Goal: Information Seeking & Learning: Learn about a topic

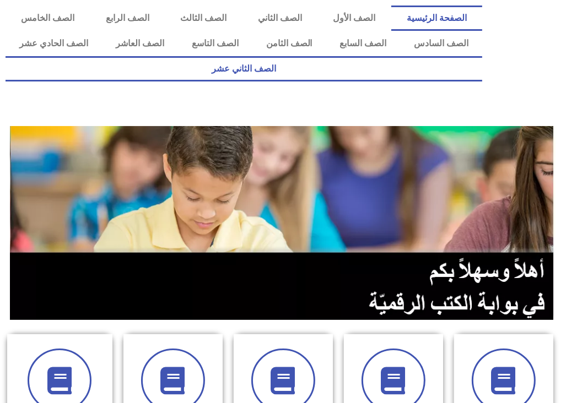
click at [57, 56] on link "الصف الثاني عشر" at bounding box center [244, 68] width 476 height 25
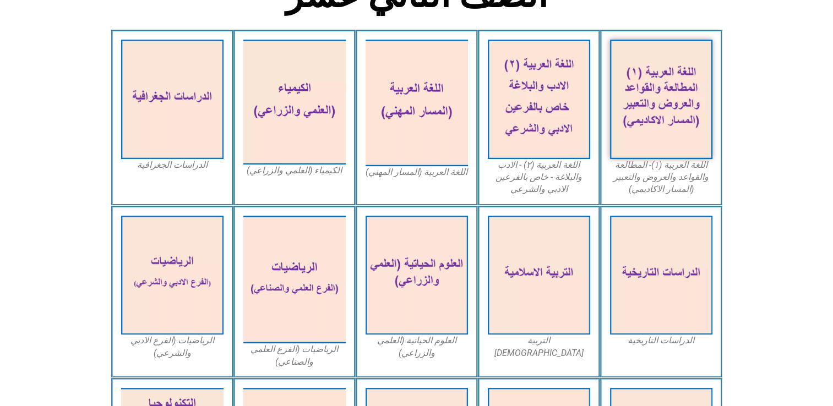
scroll to position [315, 0]
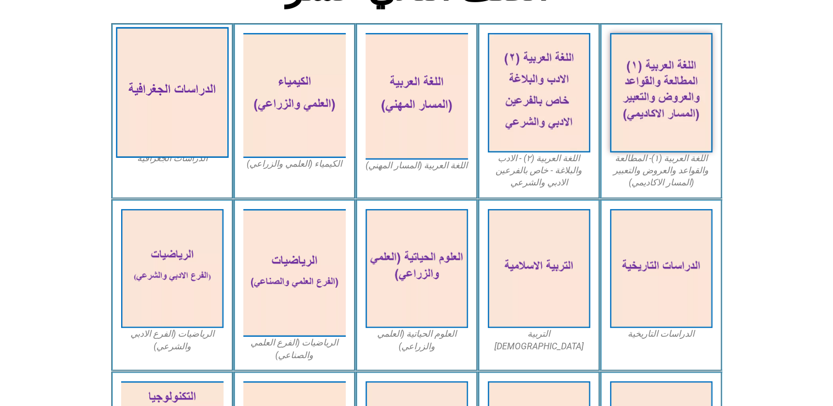
click at [182, 130] on img at bounding box center [172, 92] width 113 height 131
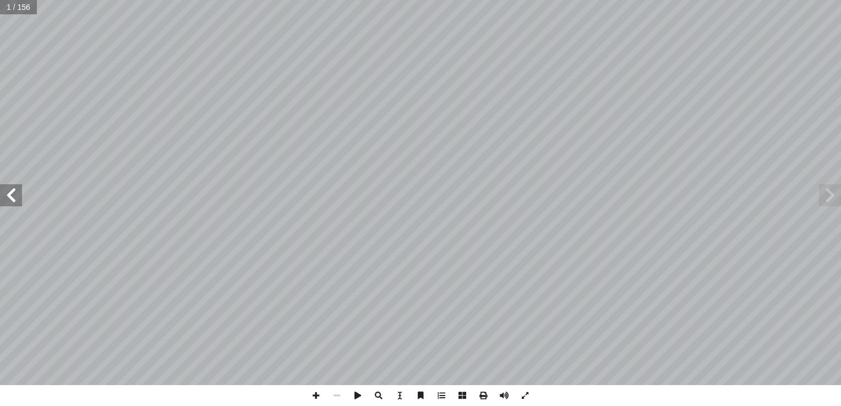
click at [19, 198] on span at bounding box center [11, 195] width 22 height 22
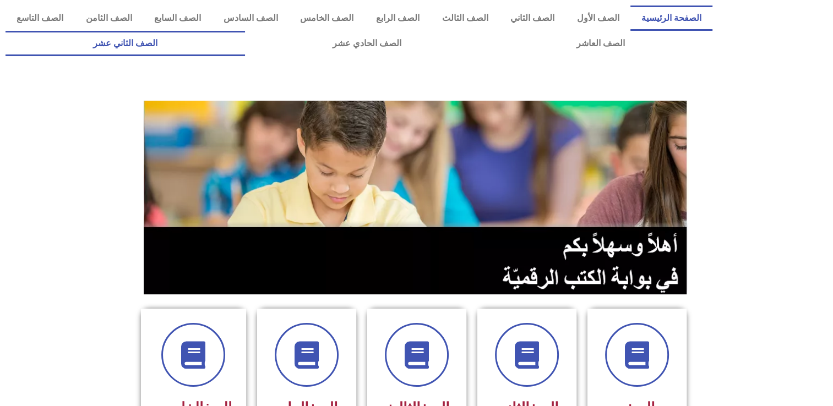
click at [164, 45] on link "الصف الثاني عشر" at bounding box center [126, 43] width 240 height 25
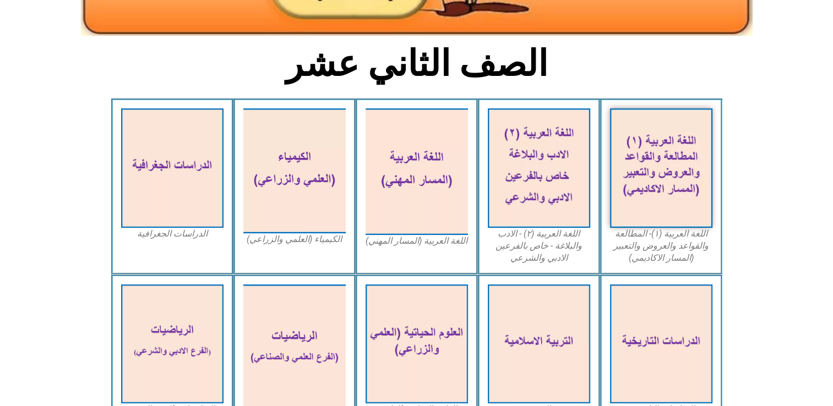
scroll to position [242, 0]
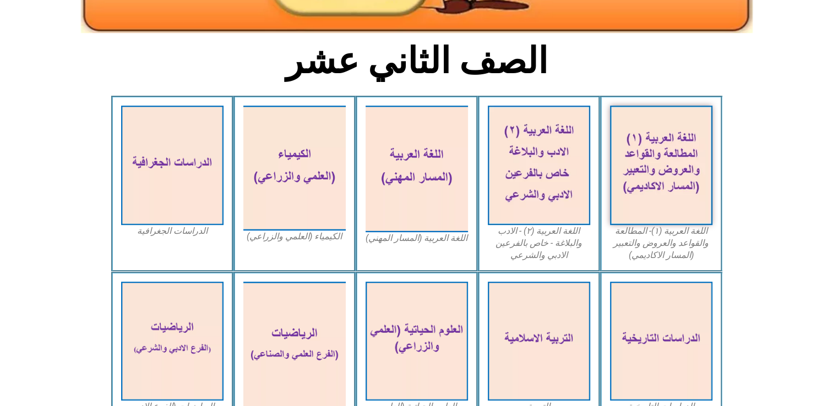
click at [183, 235] on figcaption "الدراسات الجغرافية" at bounding box center [172, 231] width 102 height 12
click at [163, 235] on figcaption "الدراسات الجغرافية" at bounding box center [172, 231] width 102 height 12
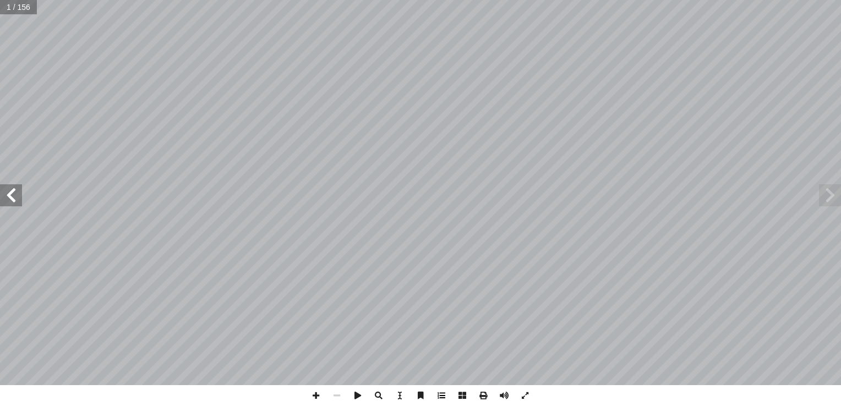
click at [447, 400] on span at bounding box center [441, 395] width 21 height 21
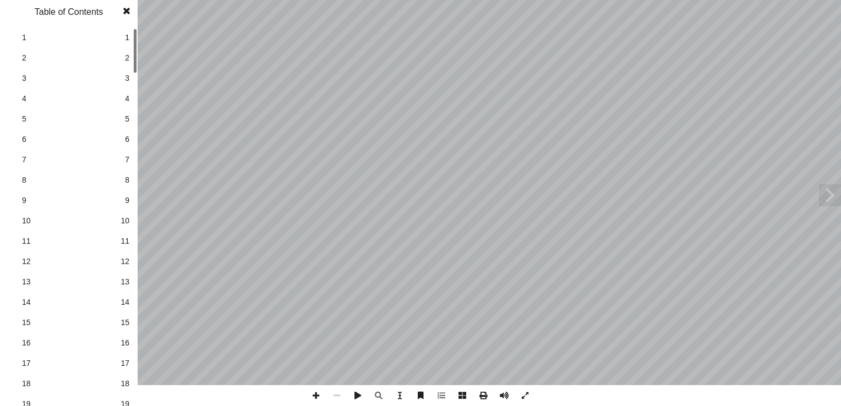
click at [127, 341] on span "16" at bounding box center [125, 344] width 9 height 12
click at [125, 12] on span at bounding box center [127, 11] width 20 height 22
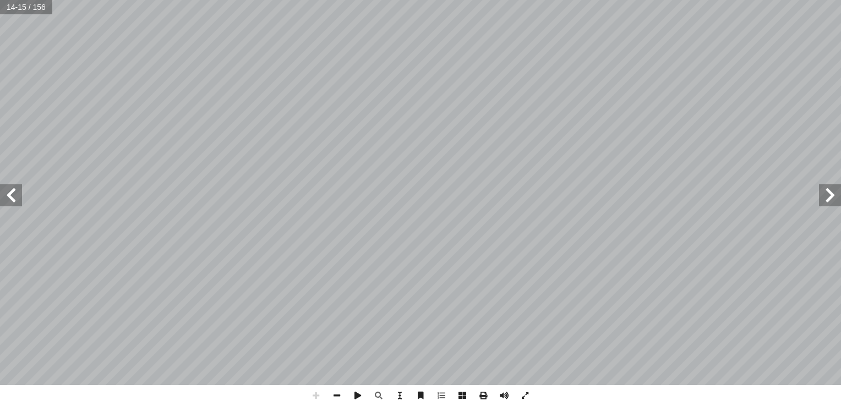
click at [17, 199] on span at bounding box center [11, 195] width 22 height 22
click at [337, 397] on span at bounding box center [337, 395] width 21 height 21
click at [314, 400] on span at bounding box center [316, 395] width 21 height 21
click at [502, 385] on span at bounding box center [504, 395] width 21 height 21
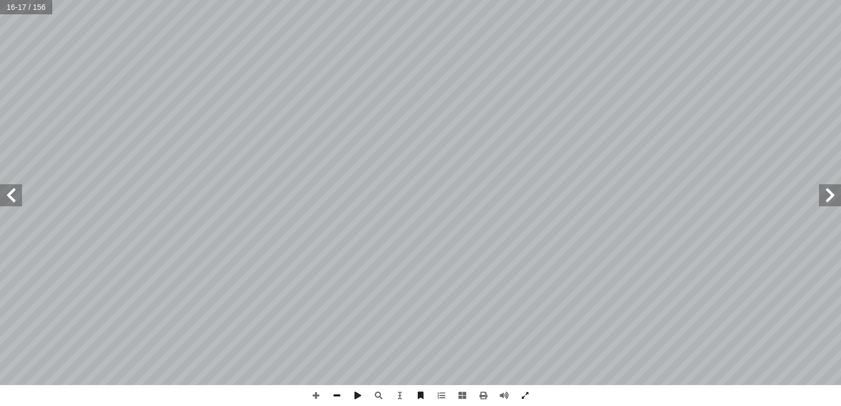
click at [339, 395] on span at bounding box center [337, 395] width 21 height 21
